Goal: Use online tool/utility: Use online tool/utility

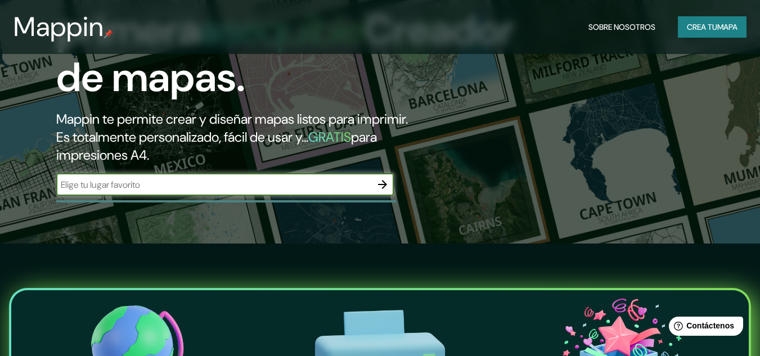
scroll to position [225, 0]
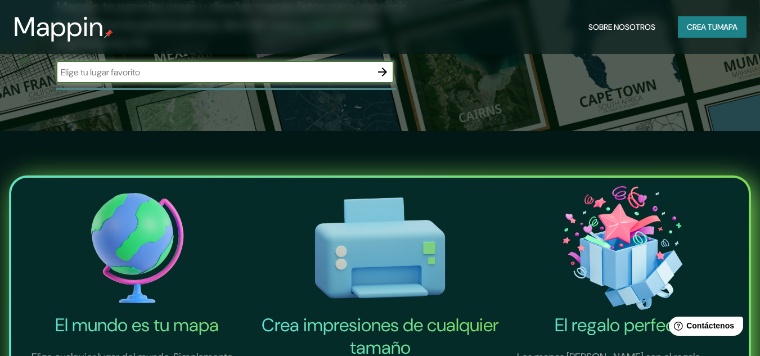
click at [132, 70] on input "text" at bounding box center [213, 72] width 315 height 13
type input "14.688483,-90.672192"
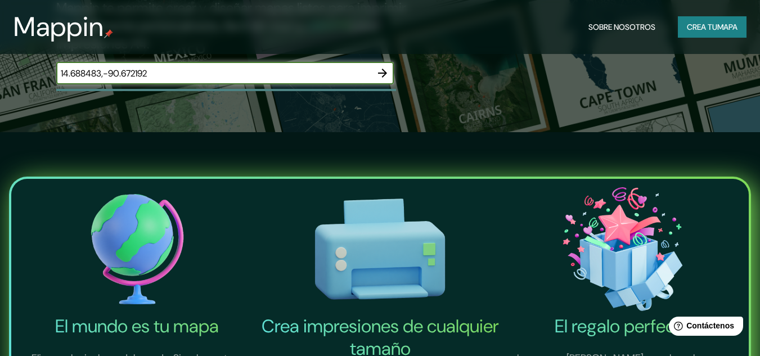
scroll to position [55, 0]
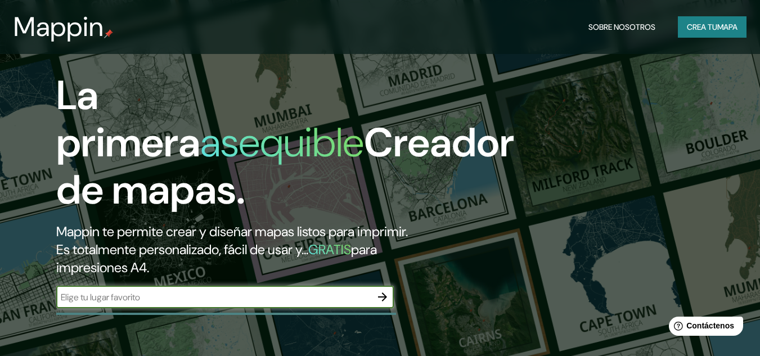
scroll to position [113, 0]
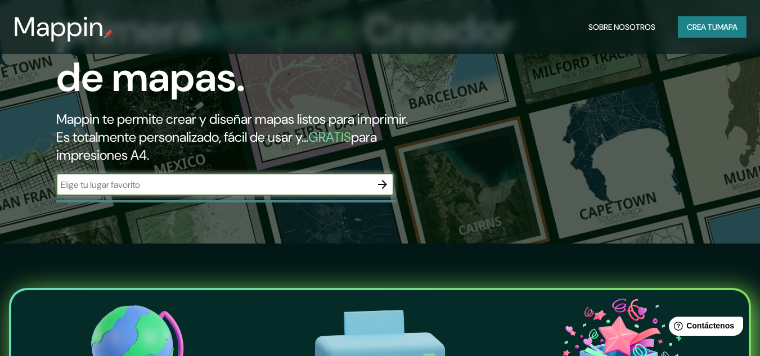
click at [384, 185] on icon "button" at bounding box center [382, 184] width 9 height 9
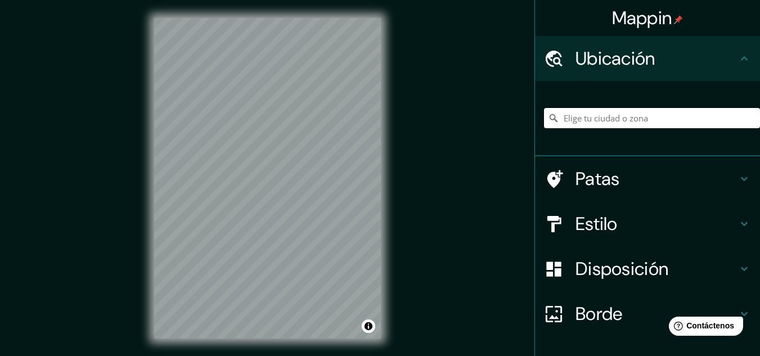
click at [582, 121] on input "Elige tu ciudad o zona" at bounding box center [652, 118] width 216 height 20
paste input "14.688483,-90.672192"
type input "14.688483,-90.672192"
